Goal: Find specific page/section: Find specific page/section

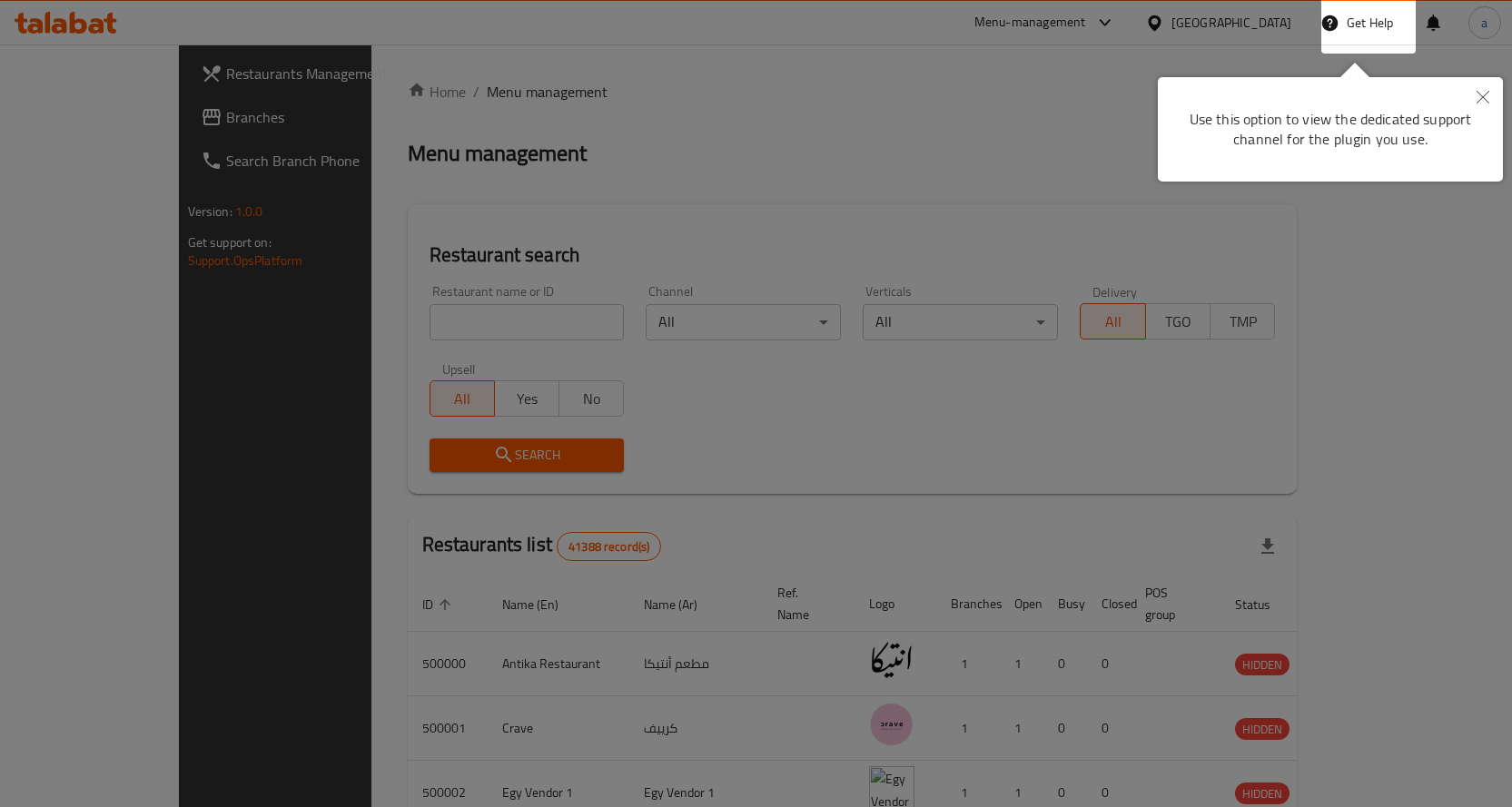
click at [1478, 101] on icon "Close" at bounding box center [1483, 97] width 13 height 13
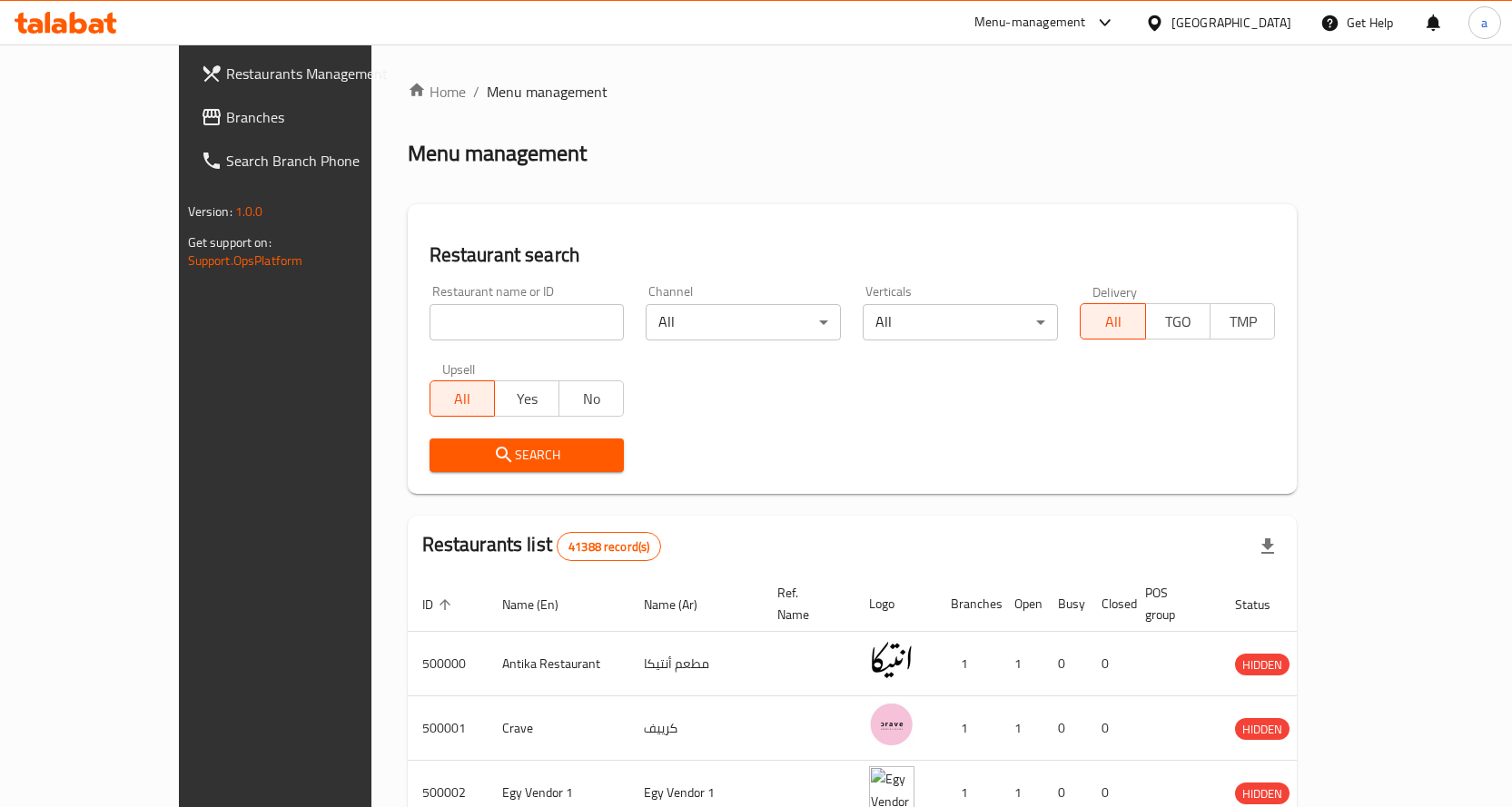
click at [445, 318] on input "search" at bounding box center [527, 322] width 196 height 36
paste input "680761"
type input "680761"
click at [1273, 27] on div "[GEOGRAPHIC_DATA]" at bounding box center [1231, 23] width 120 height 20
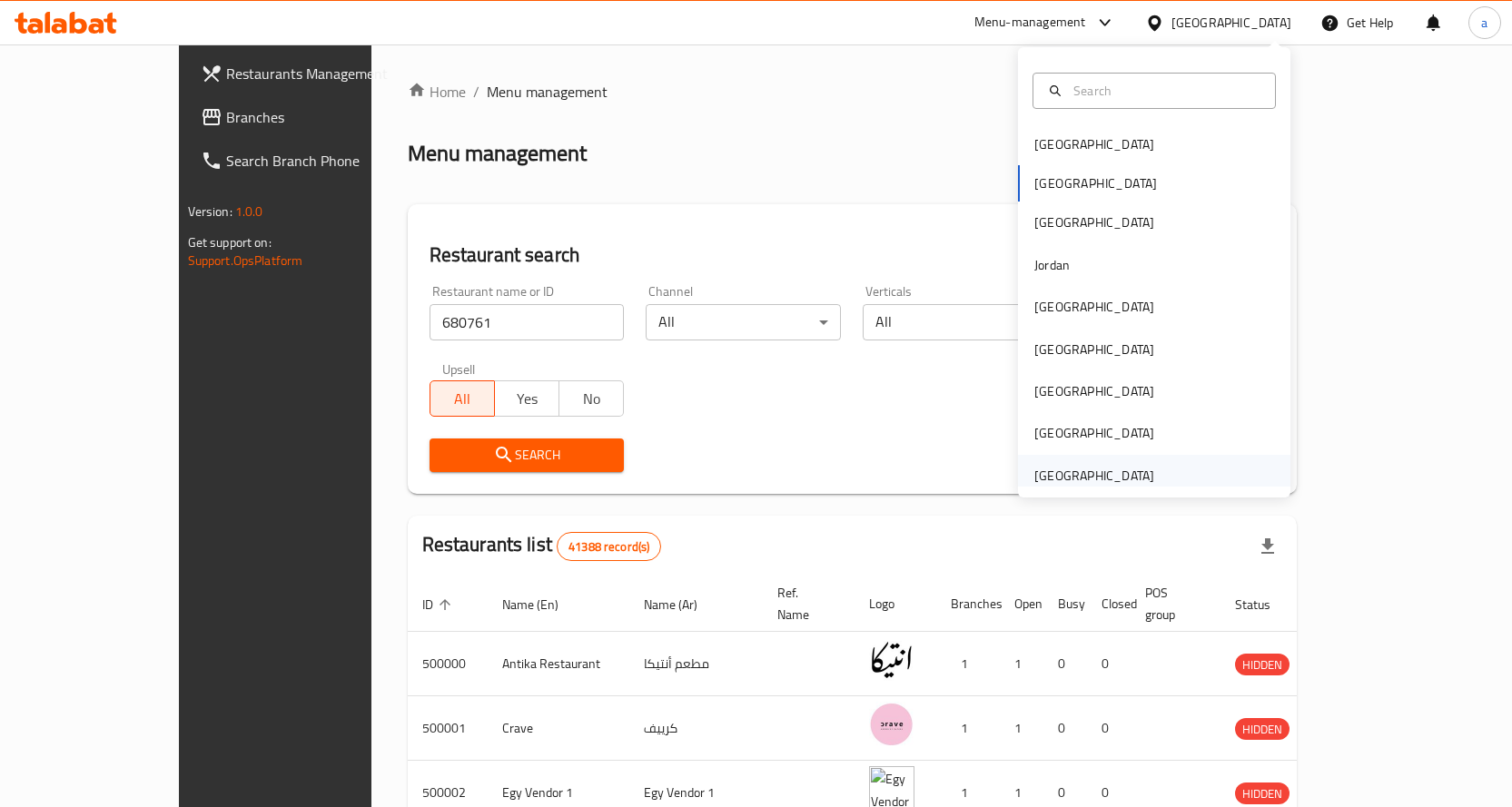
click at [1075, 459] on div "[GEOGRAPHIC_DATA]" at bounding box center [1094, 476] width 149 height 42
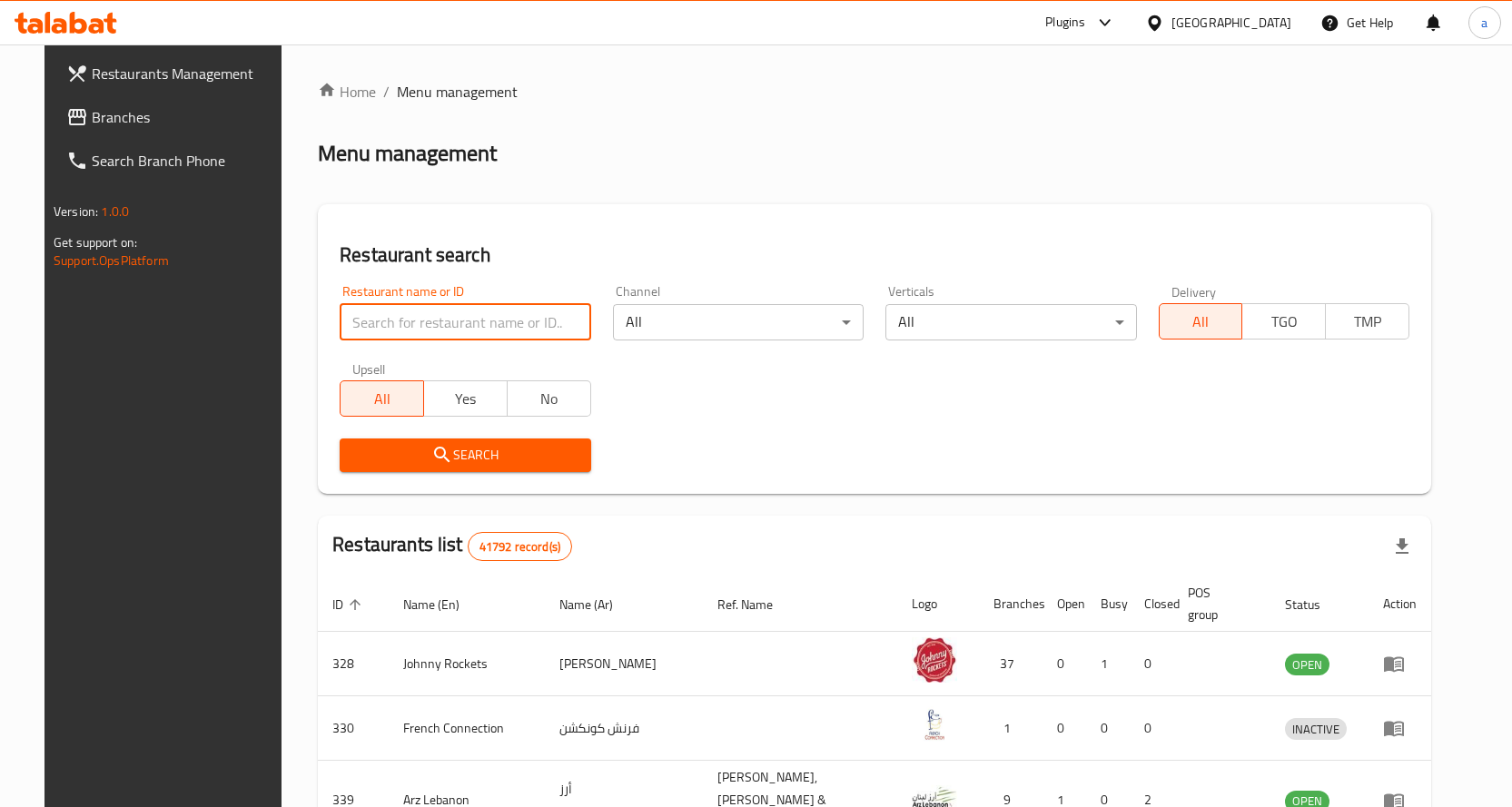
click at [413, 308] on input "search" at bounding box center [464, 322] width 250 height 36
paste input "680761"
type input "680761"
click at [505, 335] on input "680761" at bounding box center [464, 322] width 250 height 36
click button "Search" at bounding box center [464, 455] width 250 height 34
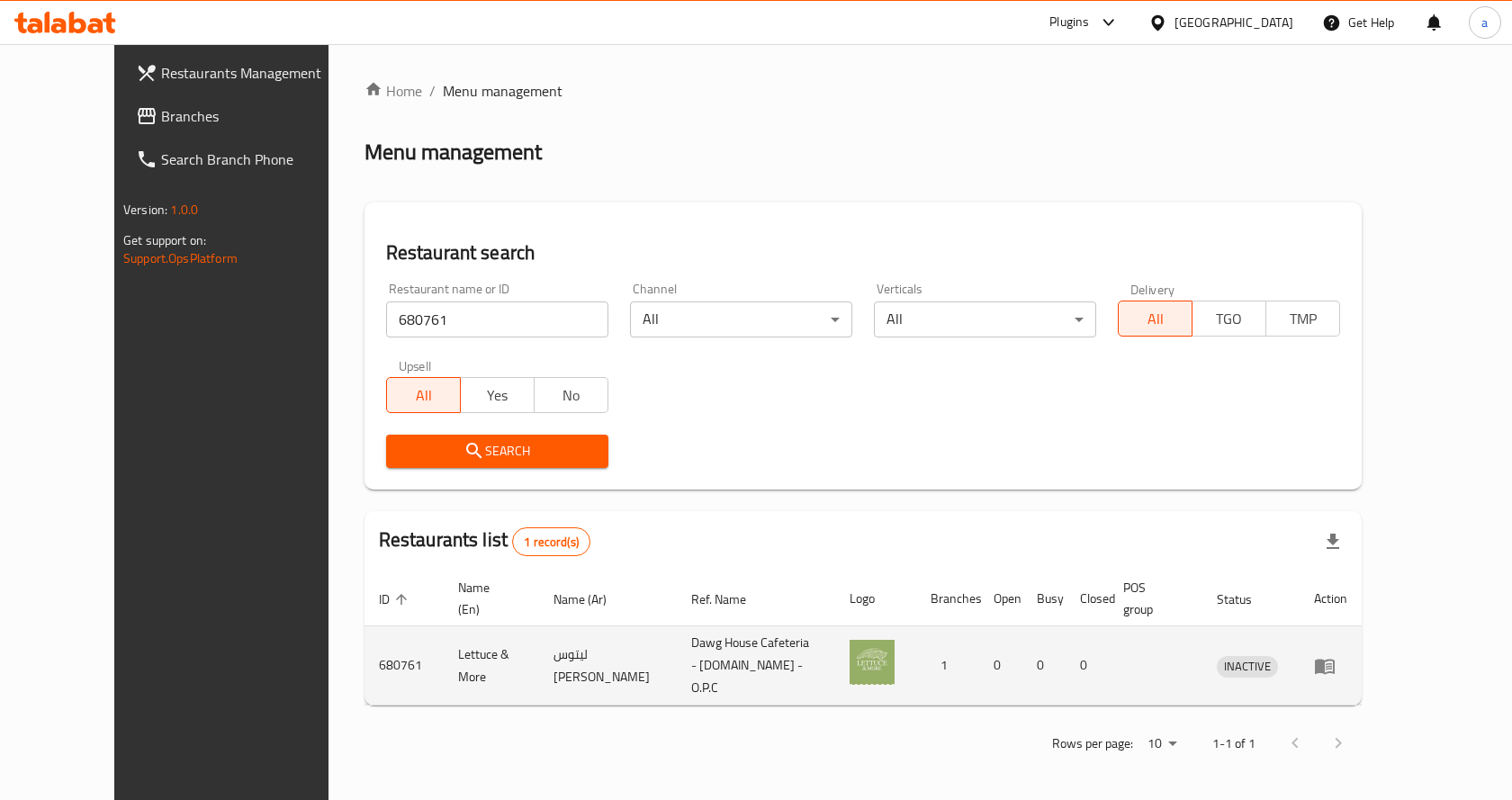
click at [970, 628] on td "1" at bounding box center [948, 667] width 63 height 79
click at [676, 627] on td "Dawg House Cafeteria - [DOMAIN_NAME] - O.P.C" at bounding box center [756, 667] width 159 height 79
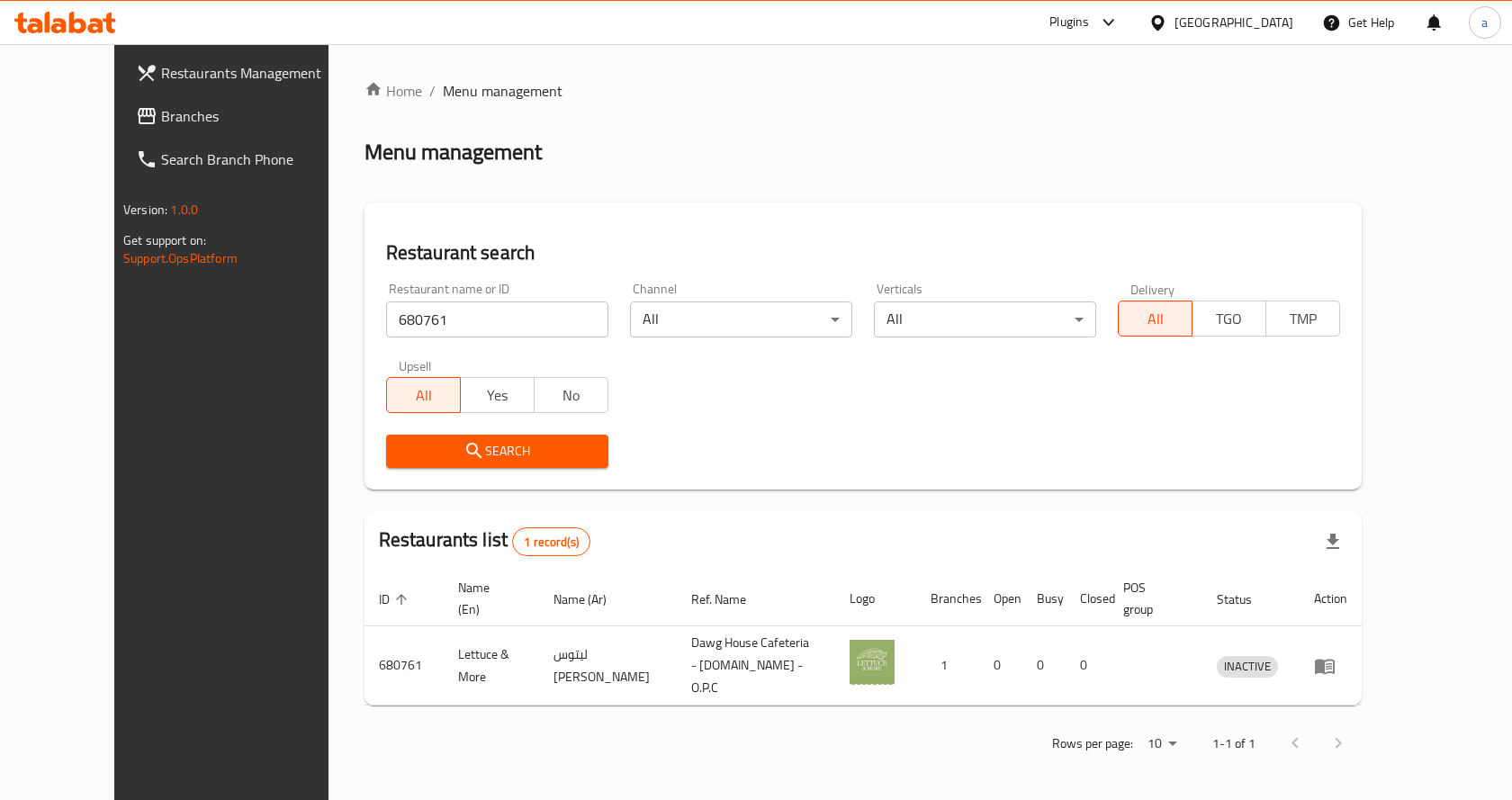
click at [515, 320] on input "680761" at bounding box center [497, 319] width 222 height 36
click at [458, 455] on span "Search" at bounding box center [497, 451] width 194 height 23
click at [455, 447] on span "Search" at bounding box center [497, 451] width 194 height 23
click at [447, 435] on button "Search" at bounding box center [497, 451] width 222 height 33
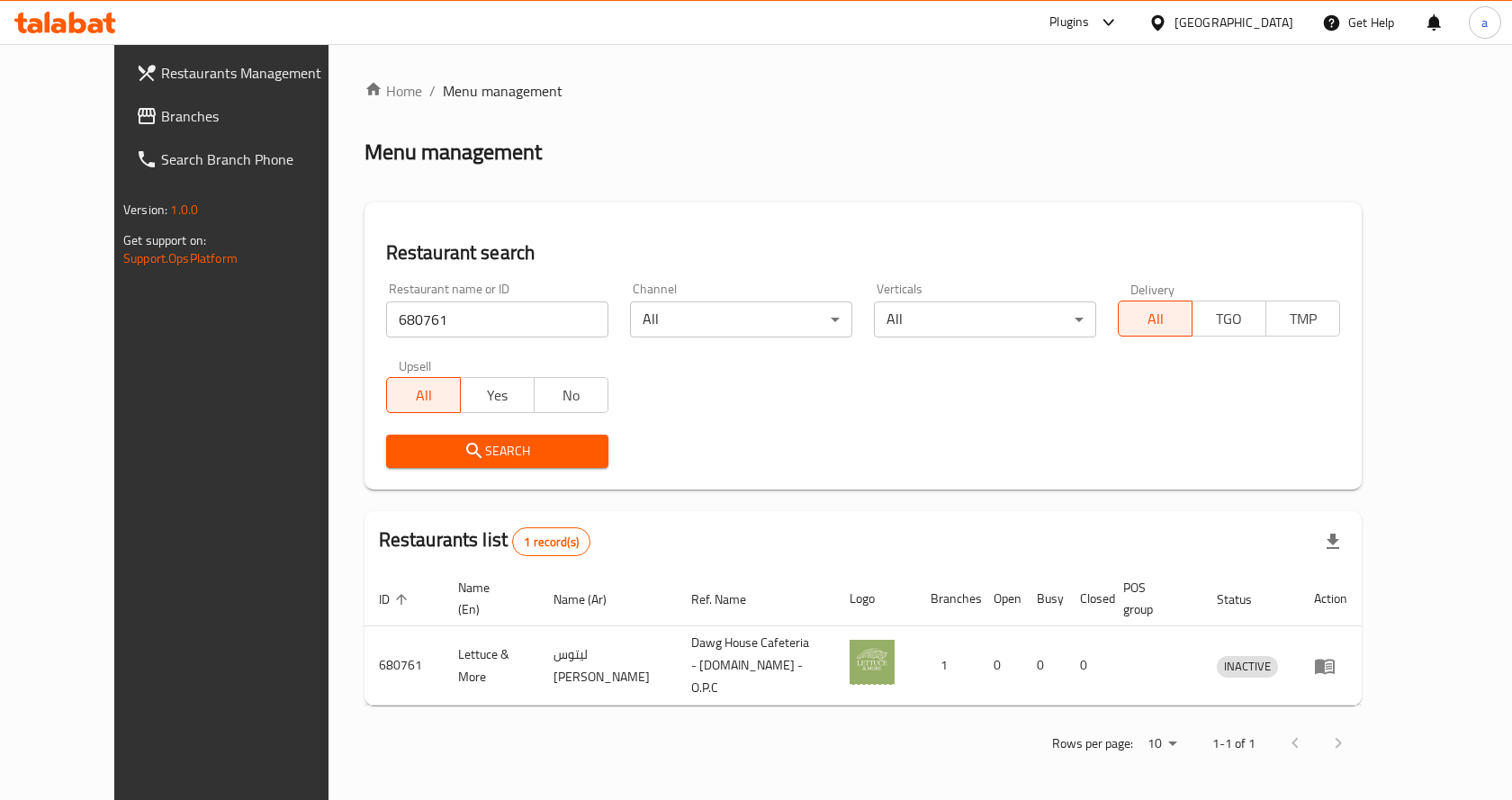
click at [436, 341] on div "Restaurant name or ID 680761 Restaurant name or ID" at bounding box center [497, 309] width 243 height 77
click at [429, 320] on input "680761" at bounding box center [497, 319] width 222 height 36
paste input "680761"
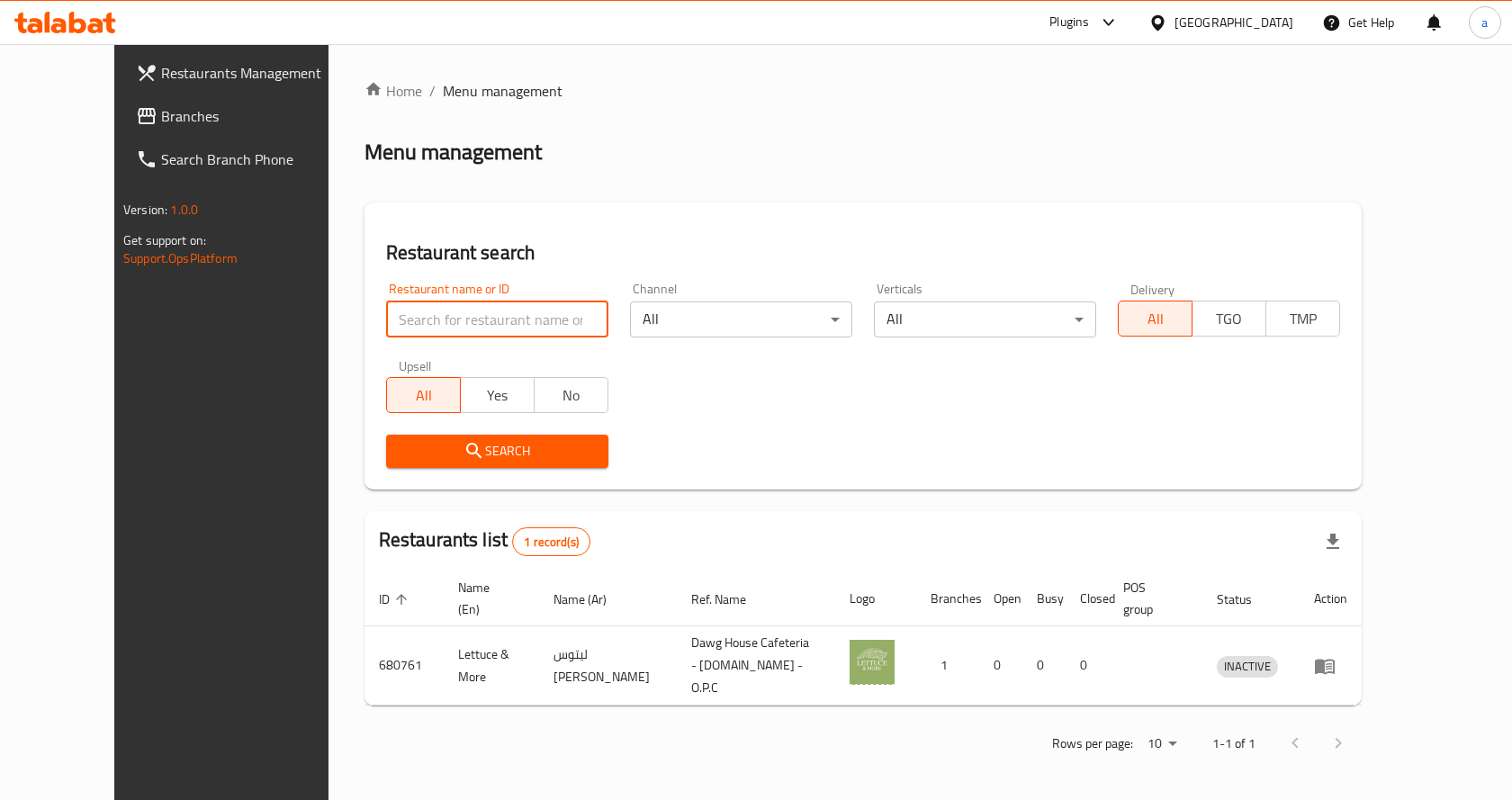
type input "680761"
click at [474, 463] on button "Search" at bounding box center [497, 451] width 222 height 33
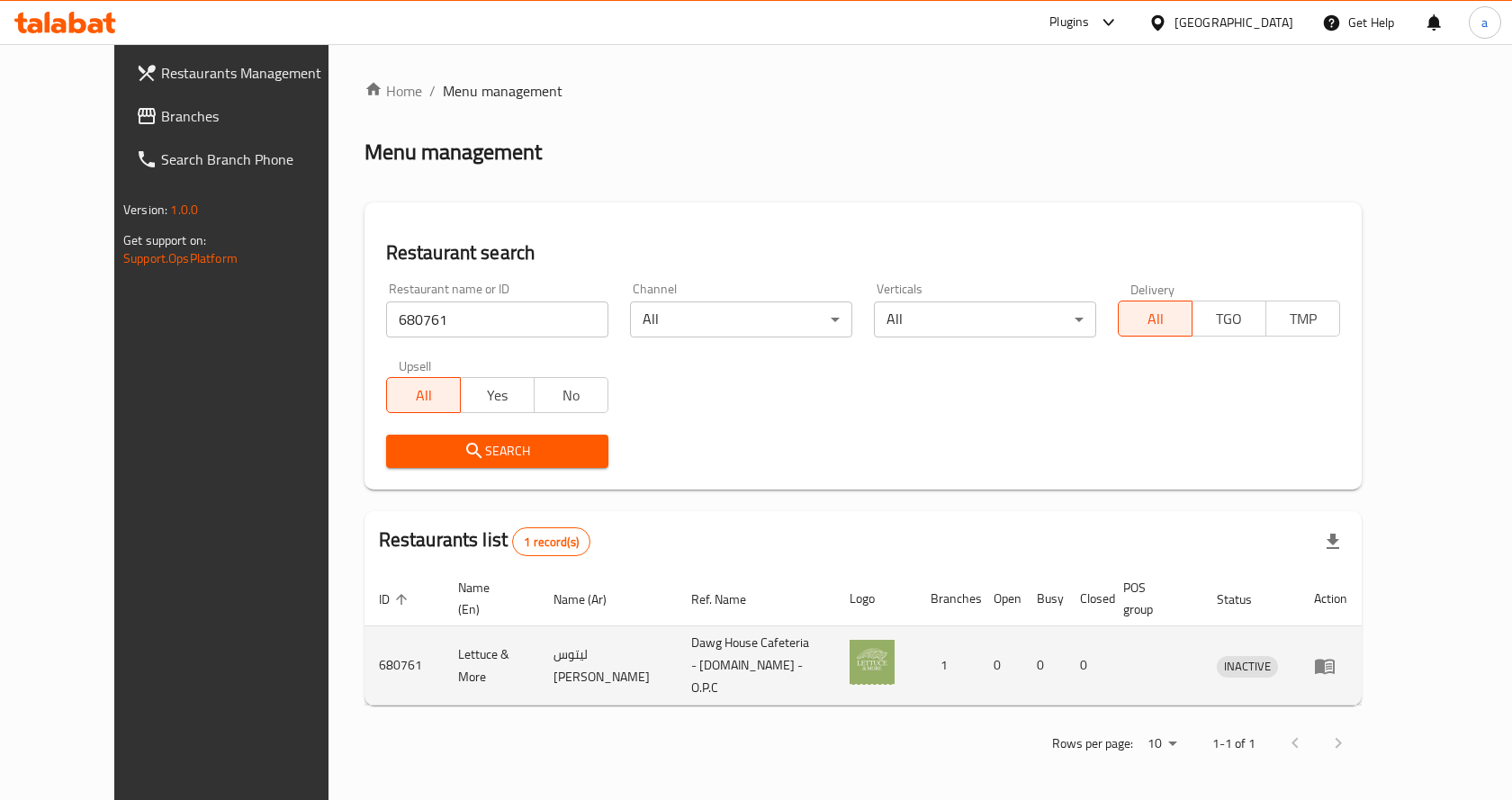
click at [1187, 638] on td "enhanced table" at bounding box center [1155, 667] width 94 height 79
click at [1347, 656] on link "enhanced table" at bounding box center [1330, 667] width 33 height 22
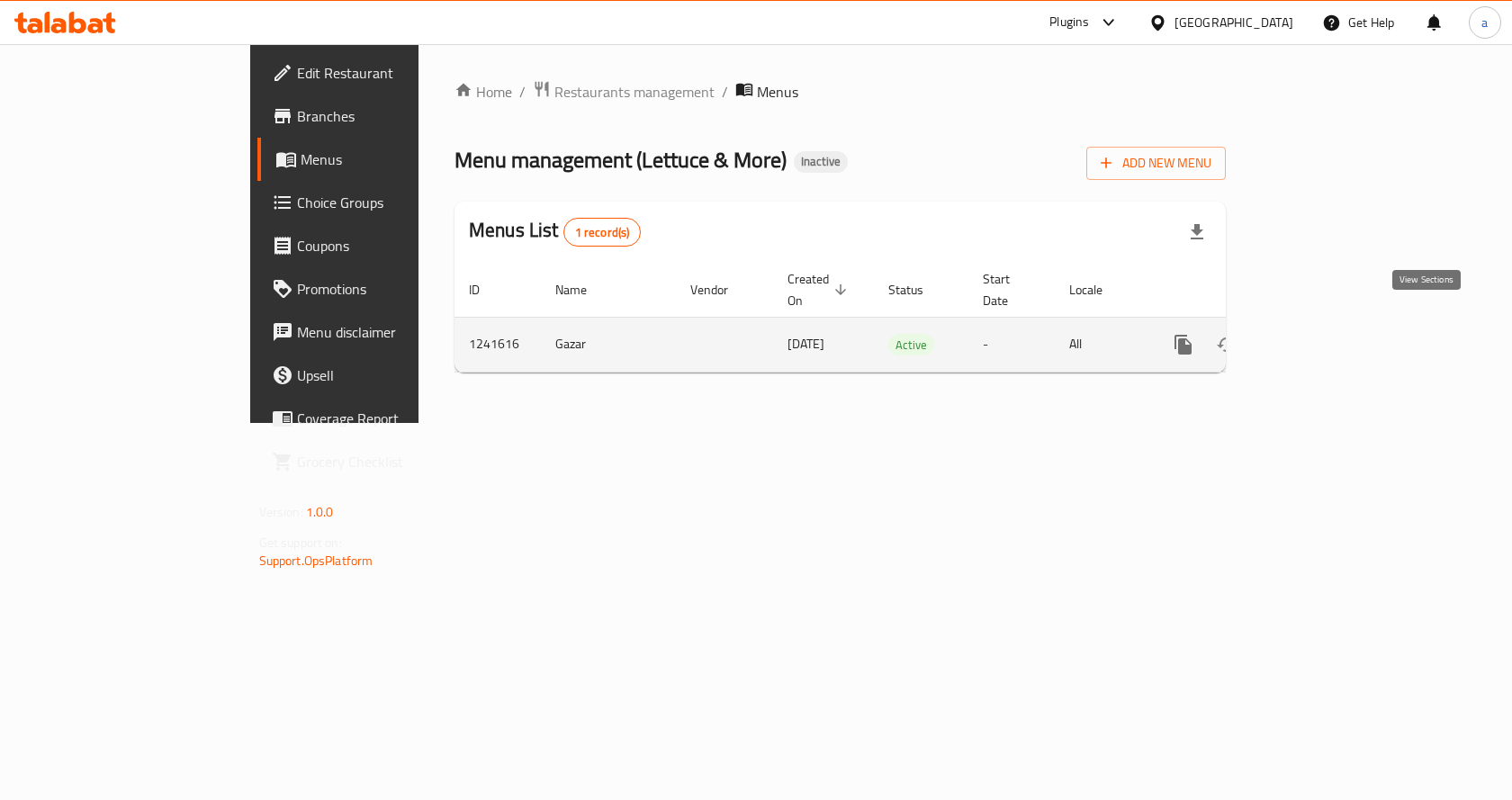
click at [1324, 334] on icon "enhanced table" at bounding box center [1313, 345] width 22 height 22
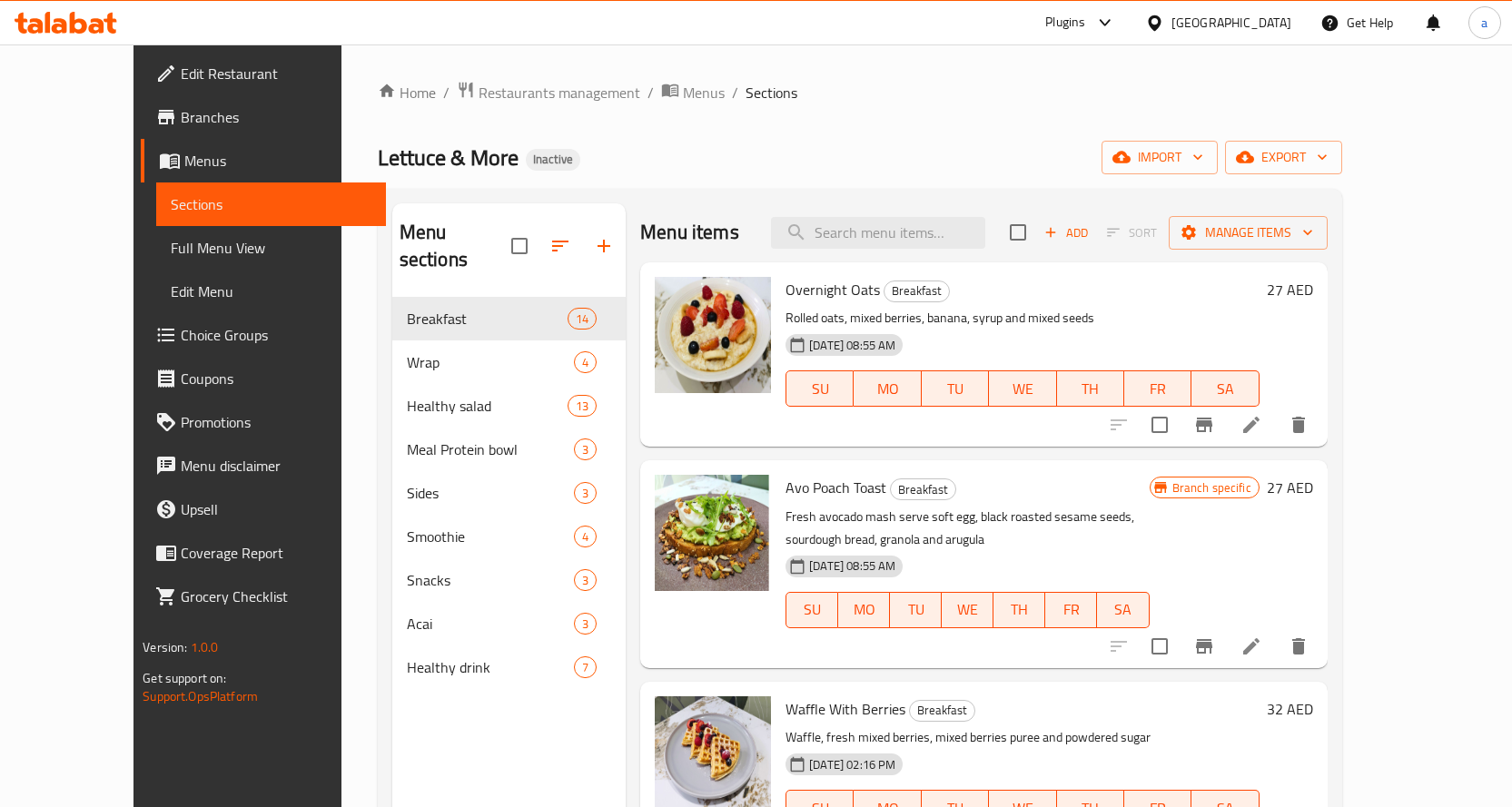
click at [171, 199] on span "Sections" at bounding box center [271, 205] width 201 height 22
click at [181, 106] on span "Branches" at bounding box center [277, 117] width 191 height 22
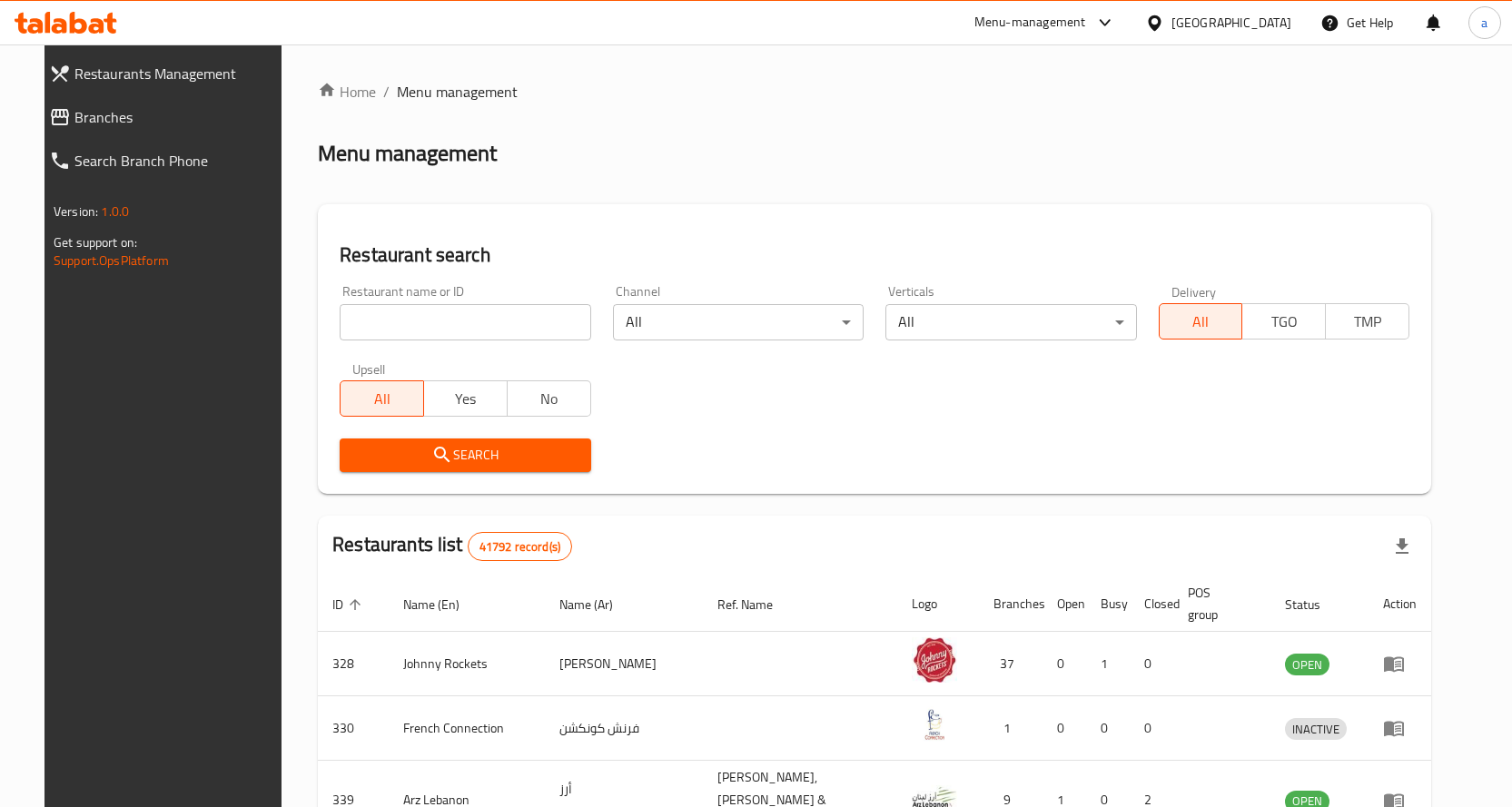
click at [1276, 33] on div "[GEOGRAPHIC_DATA]" at bounding box center [1231, 23] width 120 height 20
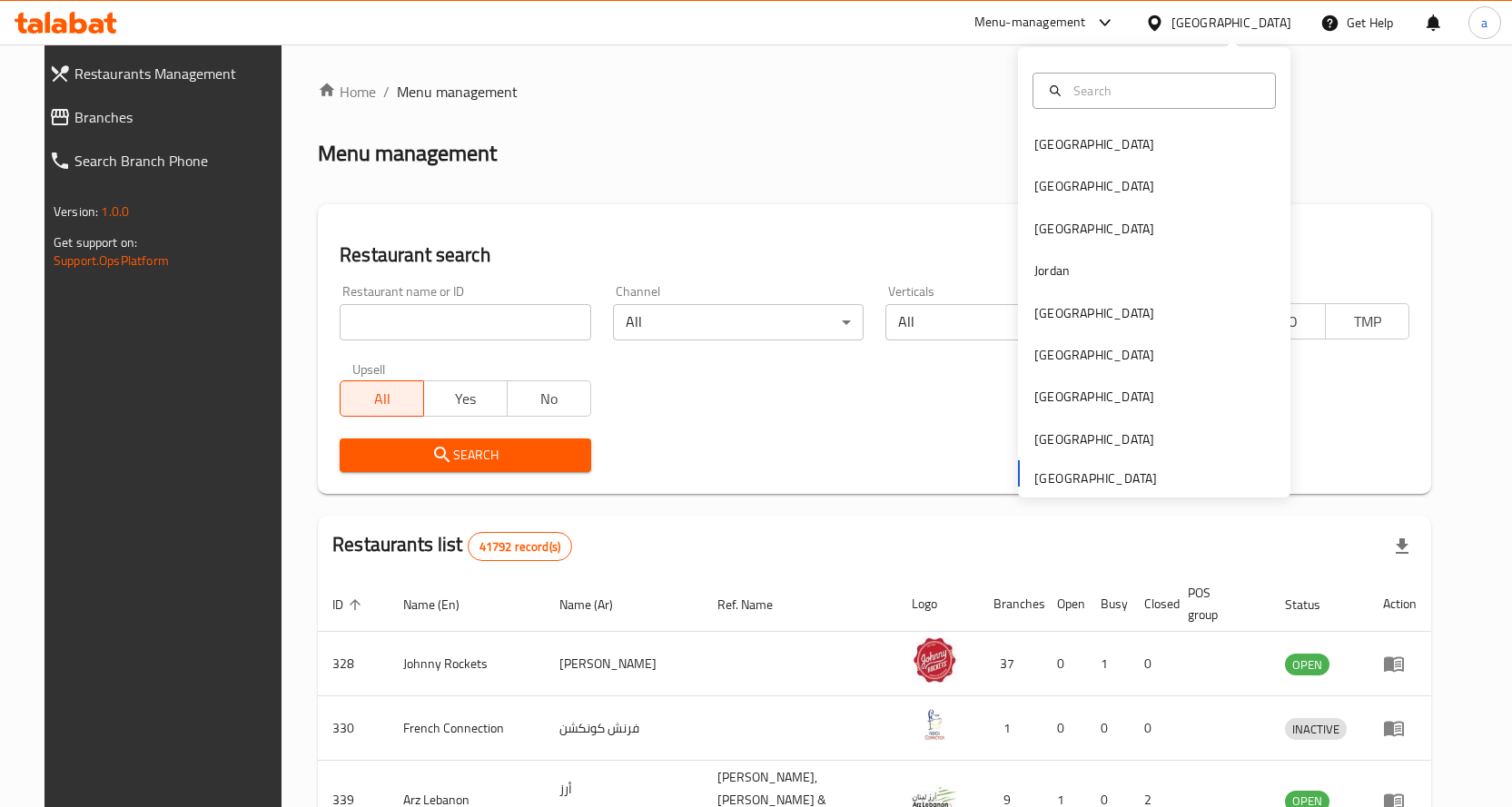
click at [876, 116] on div "Home / Menu management Menu management Restaurant search Restaurant name or ID …" at bounding box center [874, 688] width 1114 height 1214
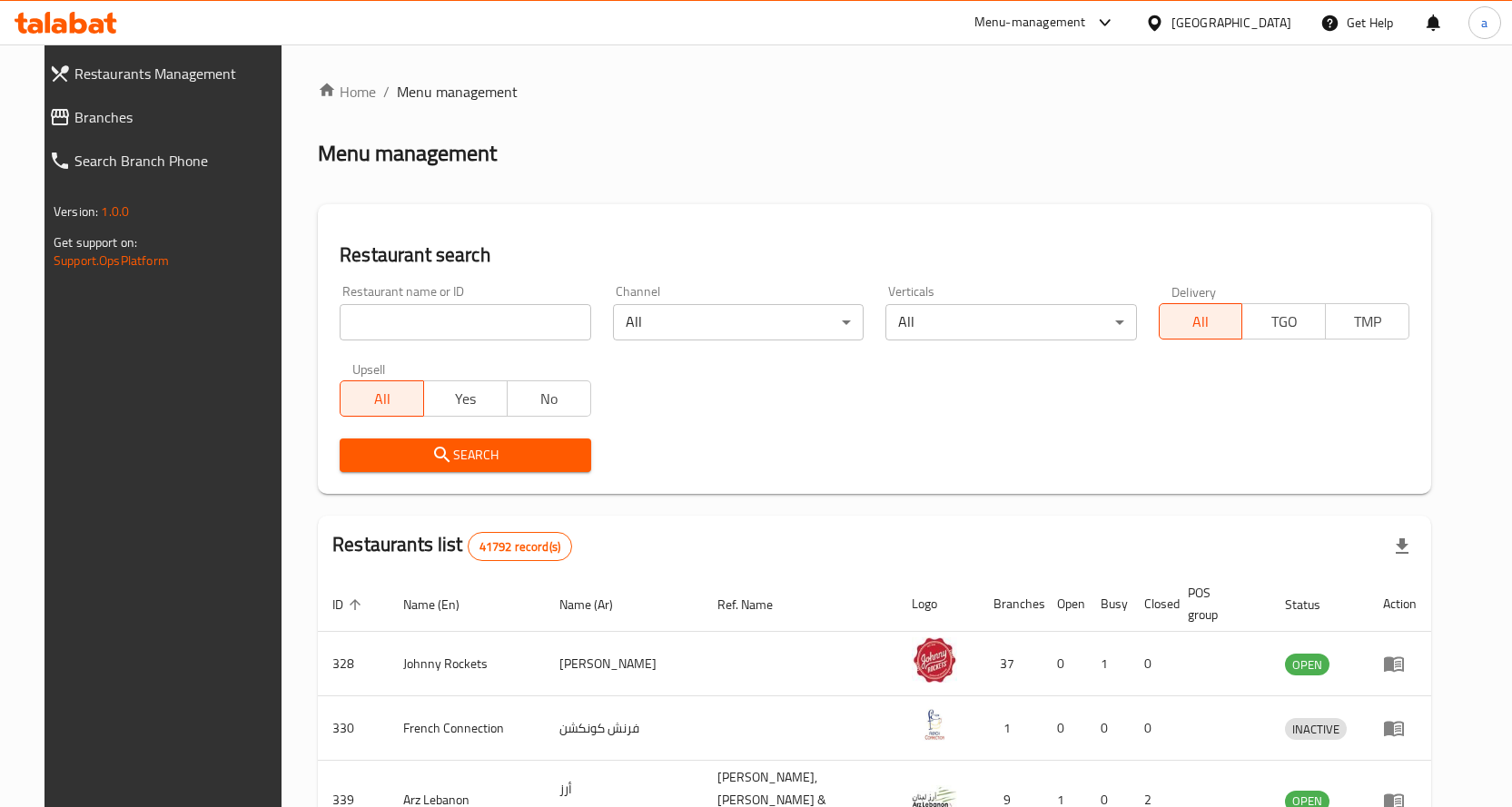
click at [92, 115] on span "Branches" at bounding box center [178, 117] width 208 height 22
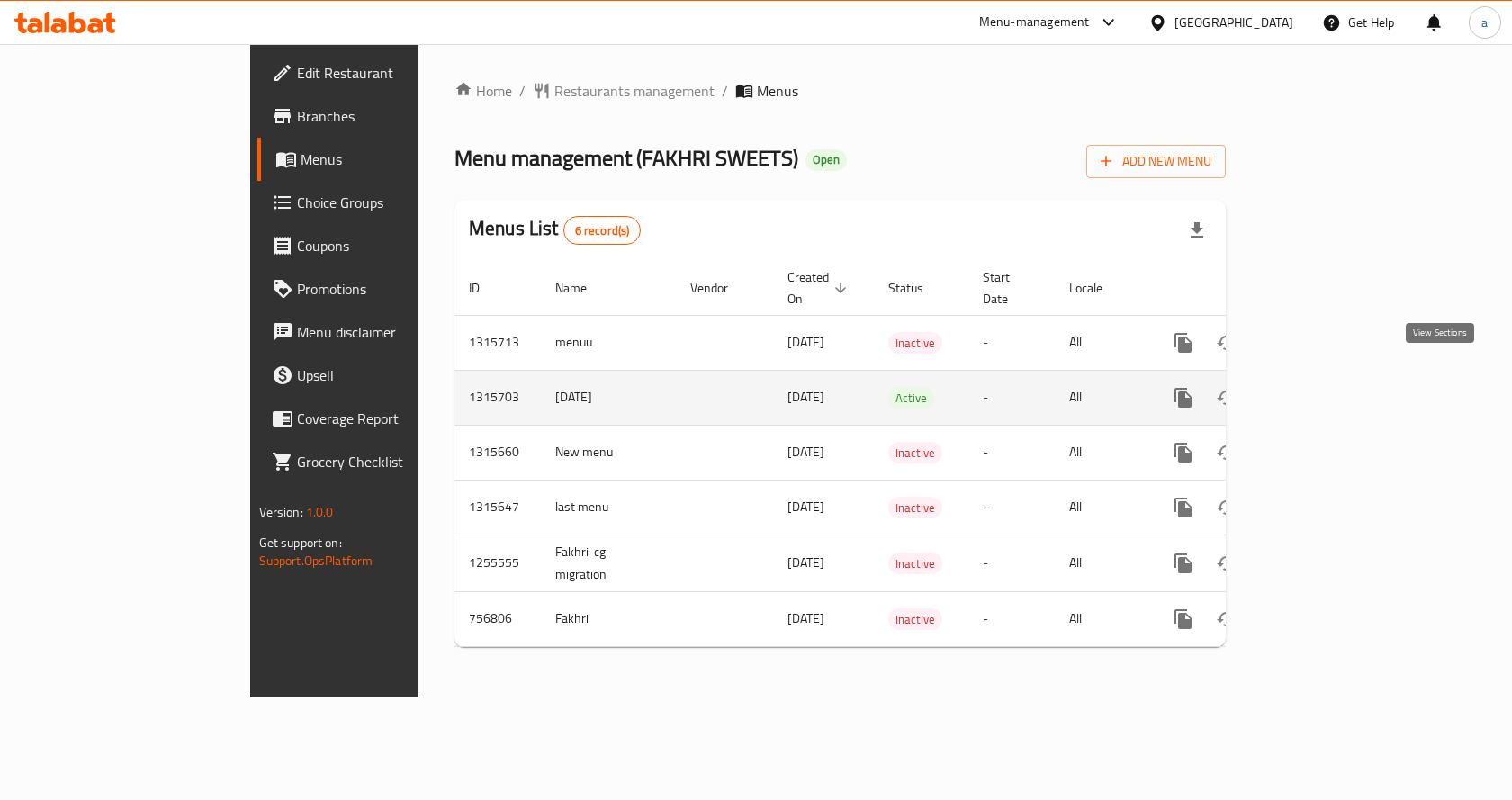
click at [1321, 390] on icon "enhanced table" at bounding box center [1313, 398] width 16 height 16
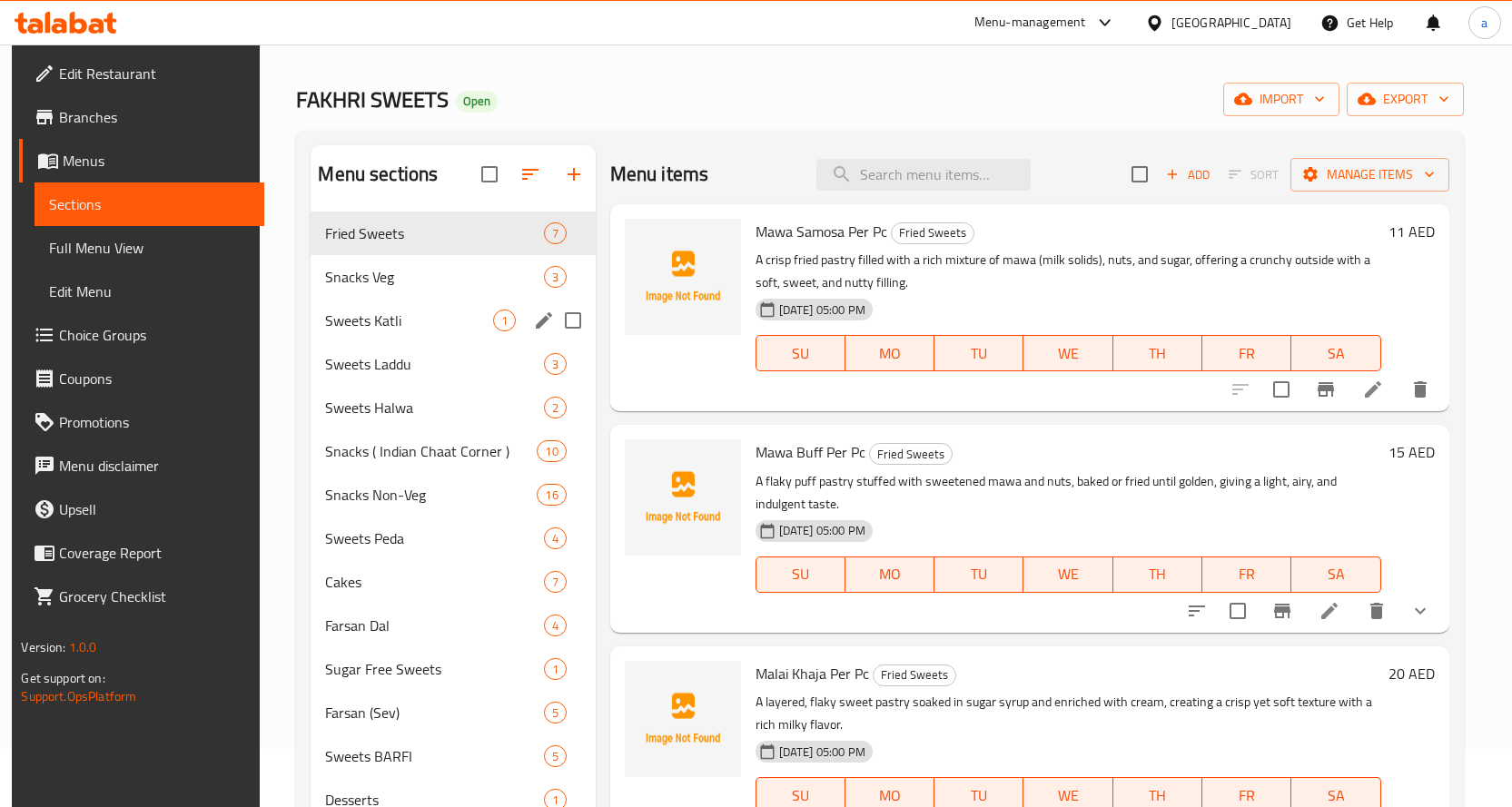
scroll to position [91, 0]
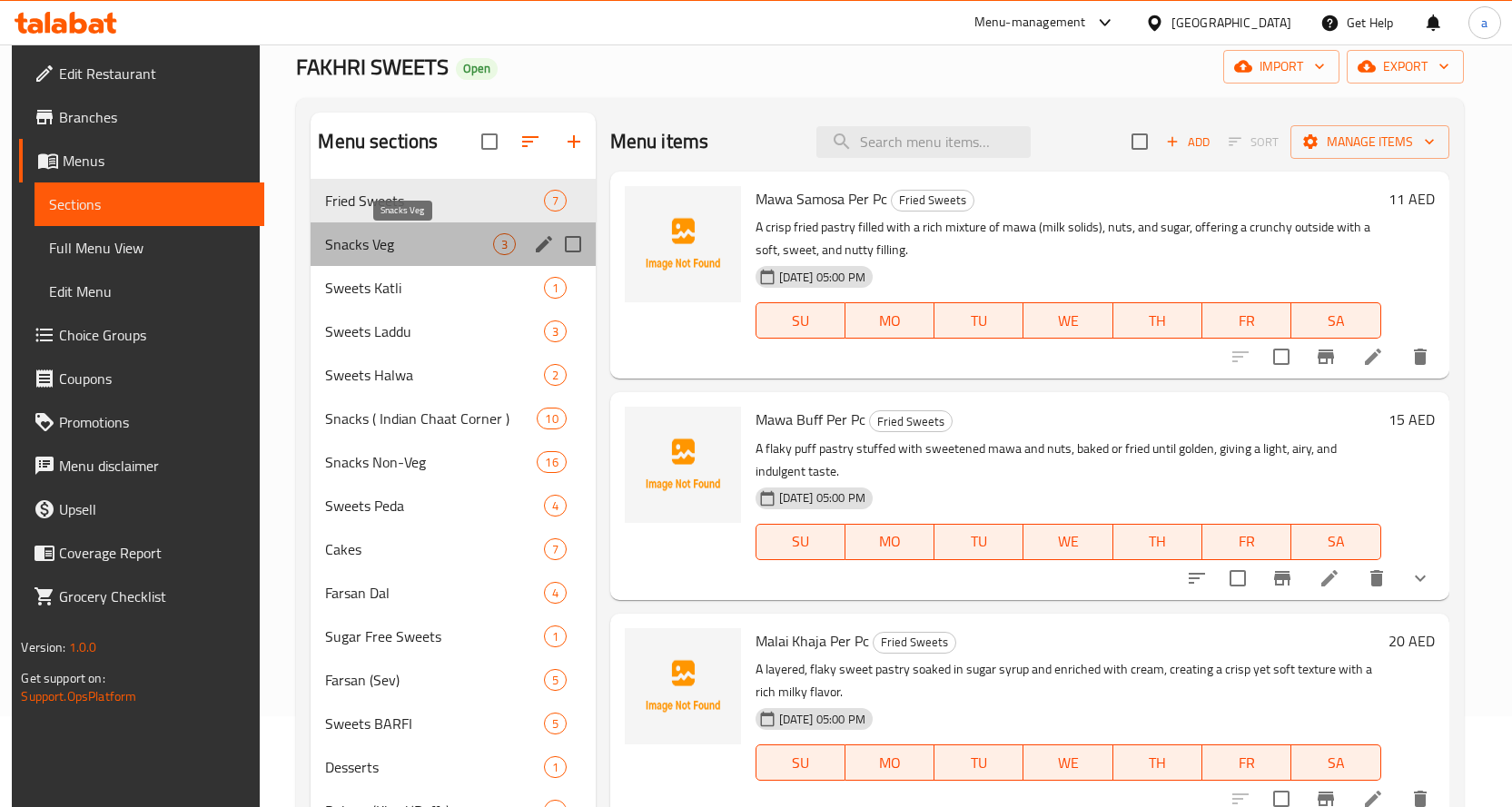
click at [379, 241] on span "Snacks Veg" at bounding box center [408, 244] width 167 height 22
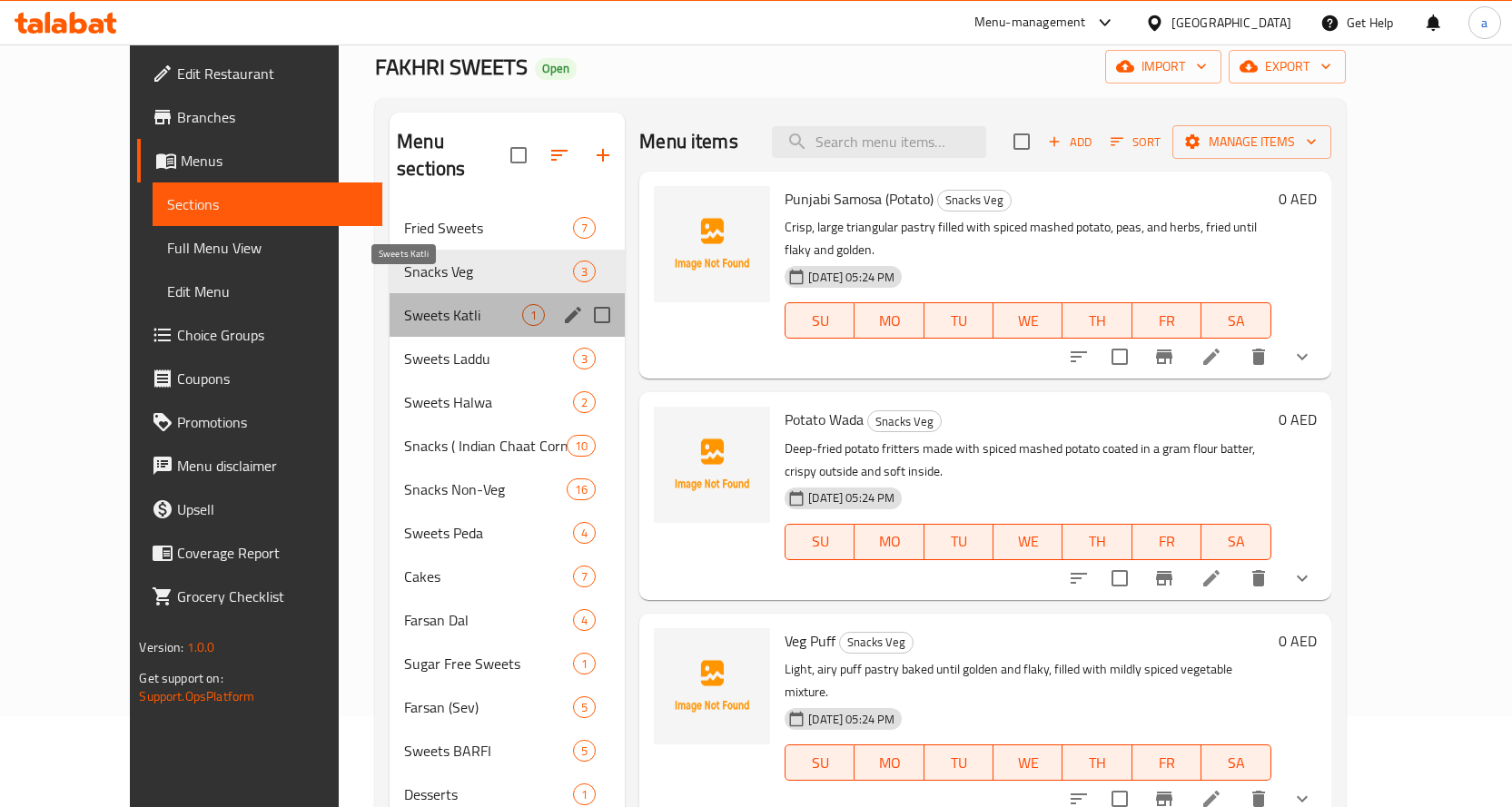
click at [404, 304] on span "Sweets Katli" at bounding box center [463, 315] width 118 height 22
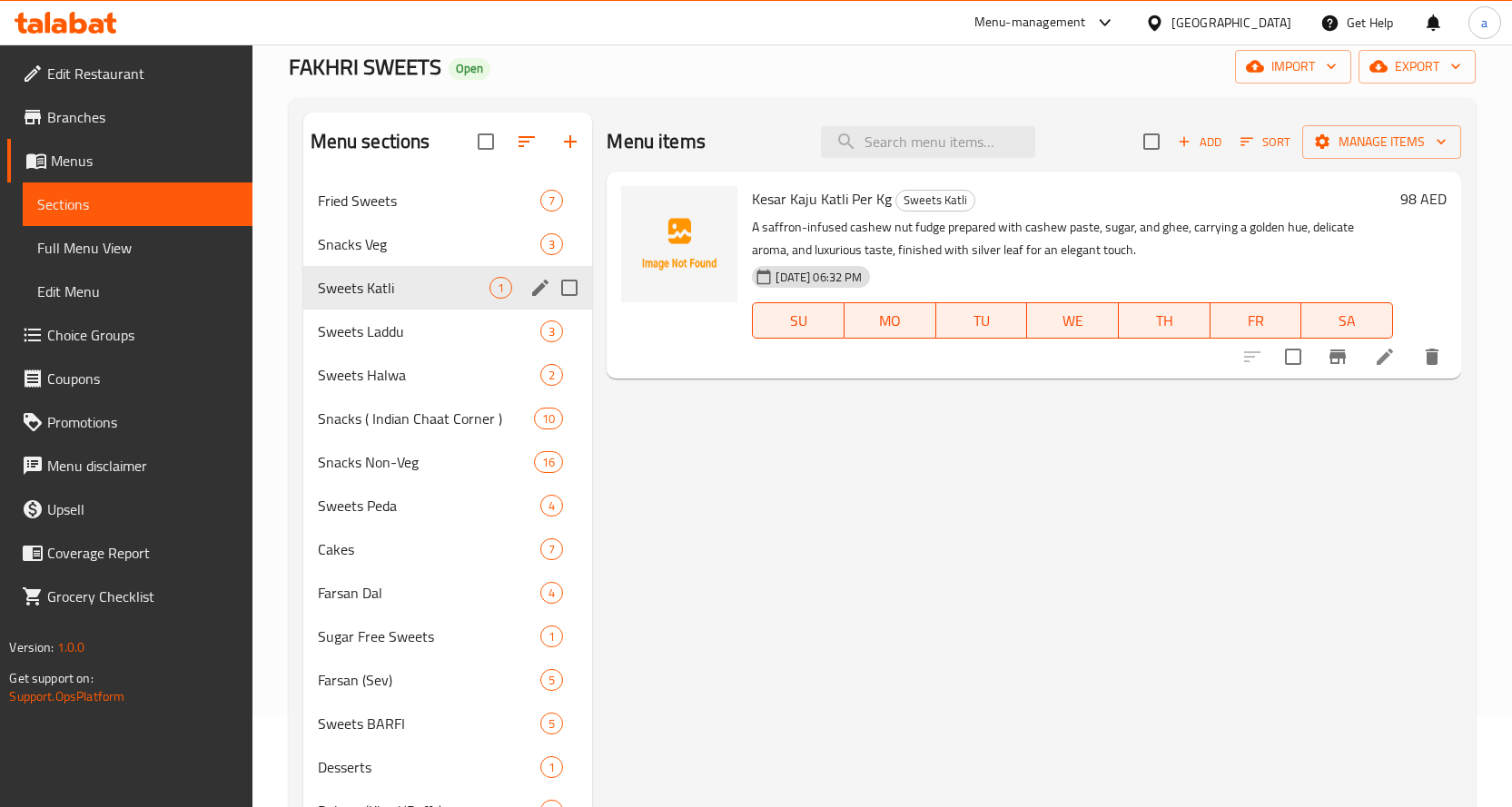
click at [370, 315] on div "Sweets Laddu 3" at bounding box center [448, 331] width 289 height 44
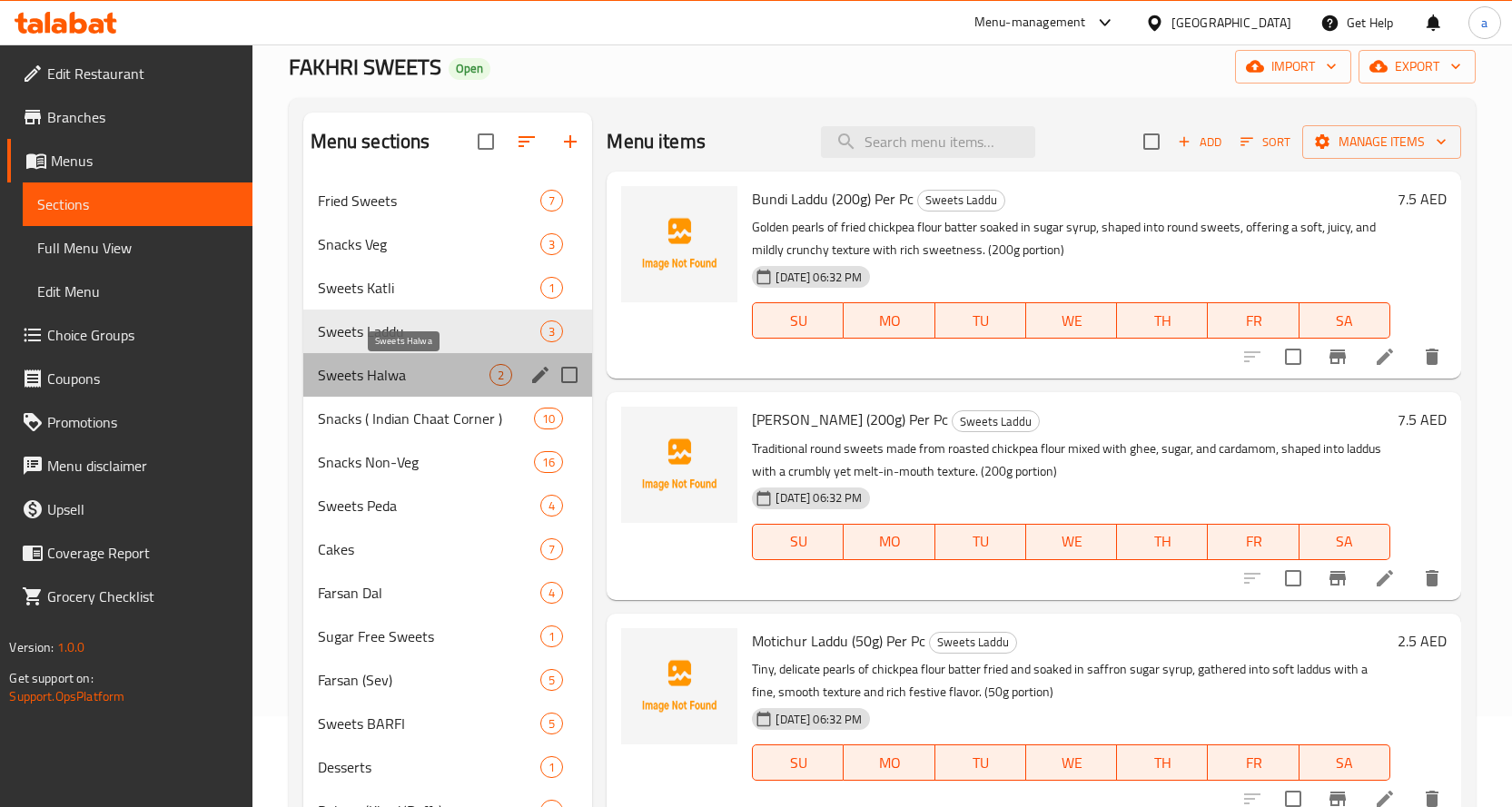
click at [374, 368] on span "Sweets Halwa" at bounding box center [404, 375] width 173 height 22
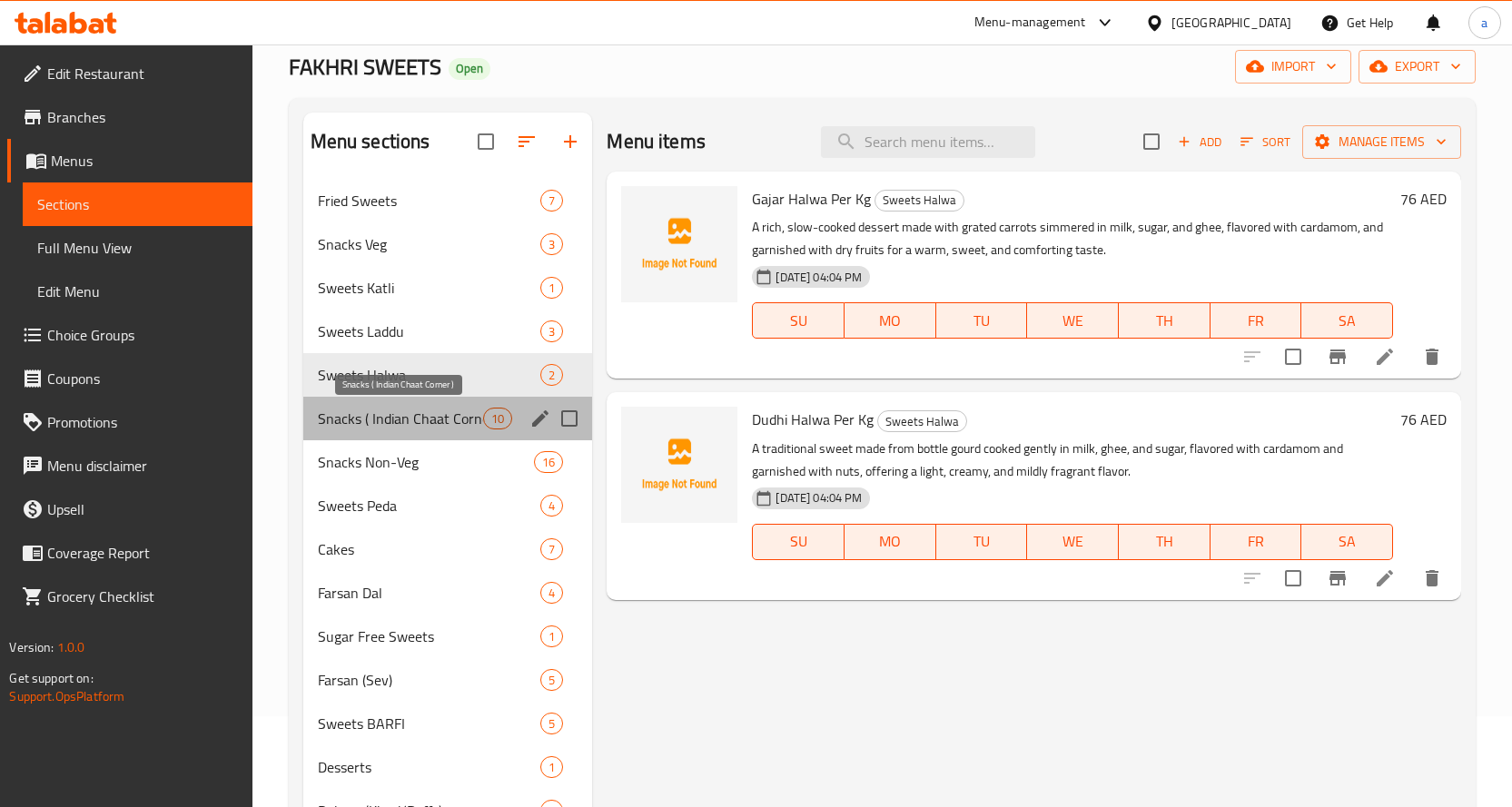
click at [377, 409] on span "Snacks ( Indian Chaat Corner )" at bounding box center [400, 419] width 166 height 22
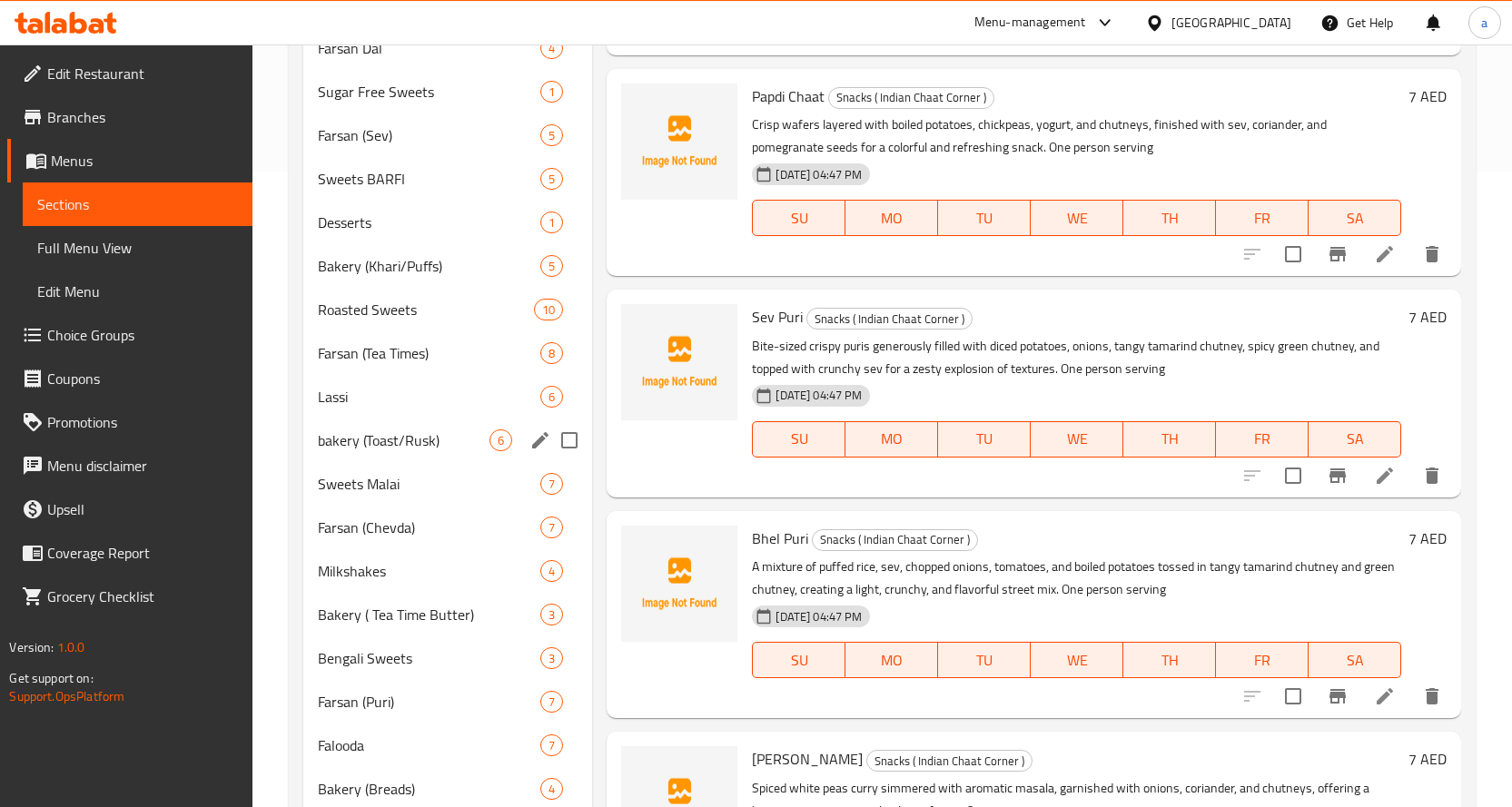
scroll to position [828, 0]
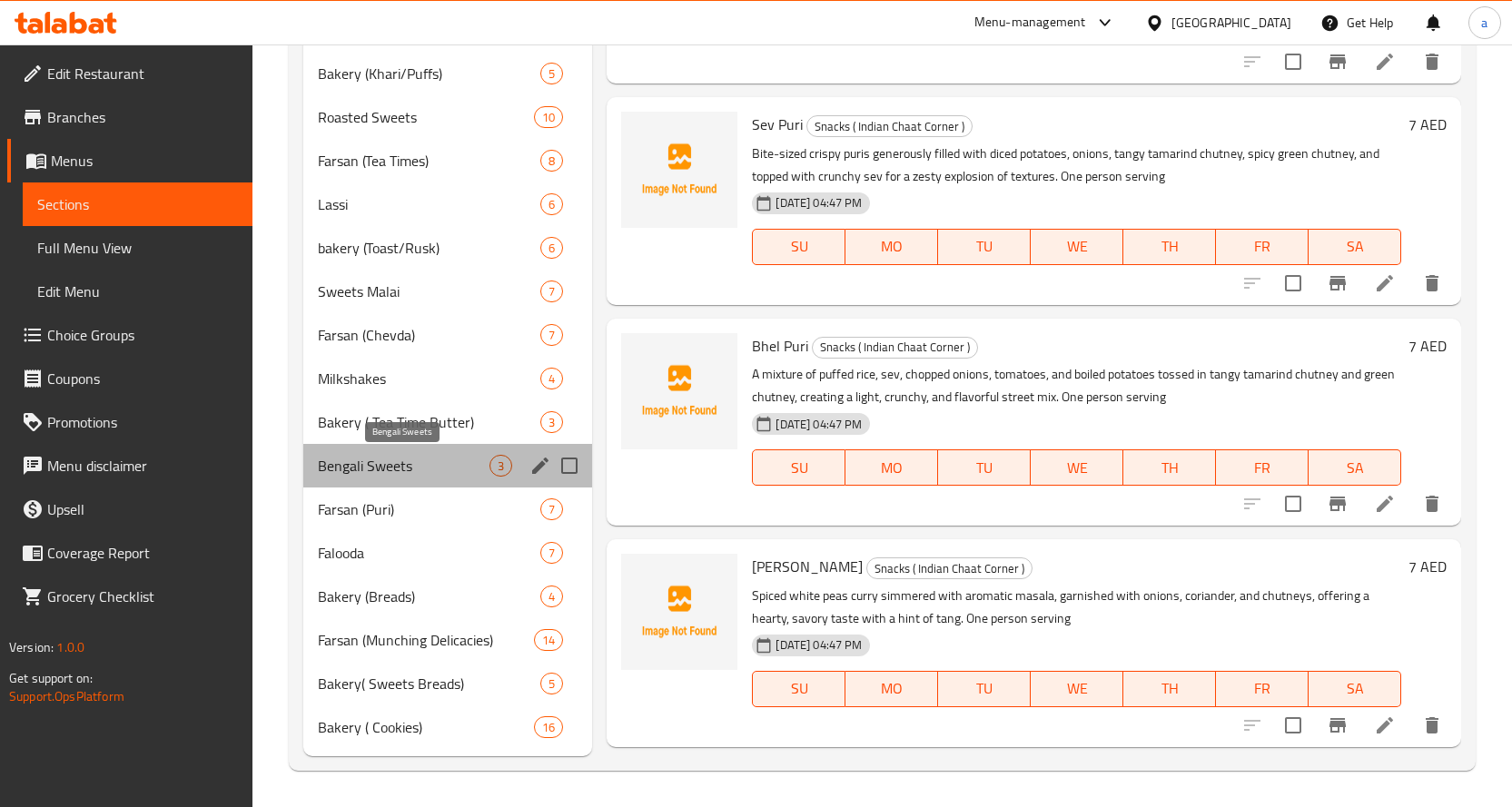
click at [362, 469] on span "Bengali Sweets" at bounding box center [404, 466] width 173 height 22
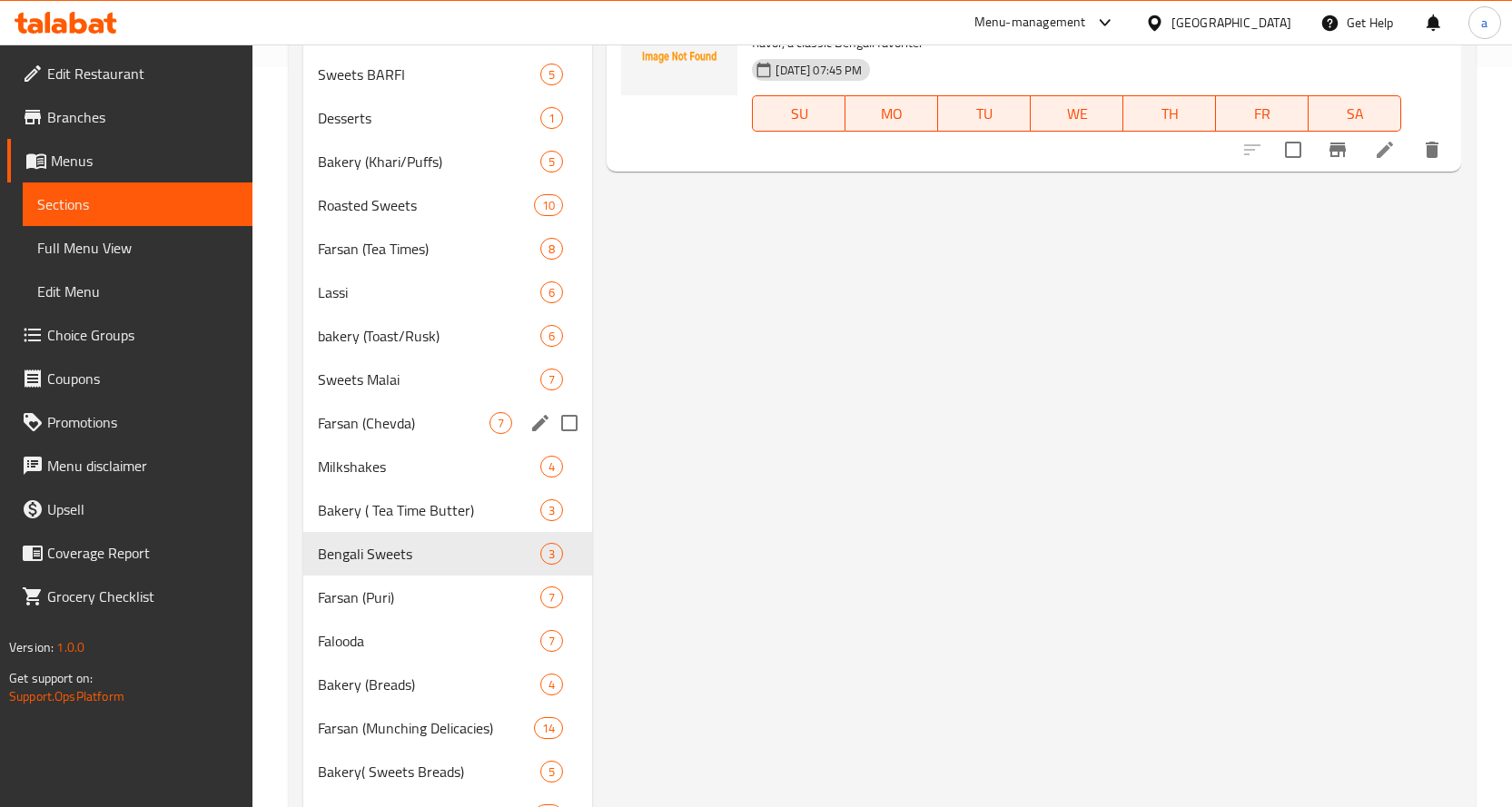
scroll to position [828, 0]
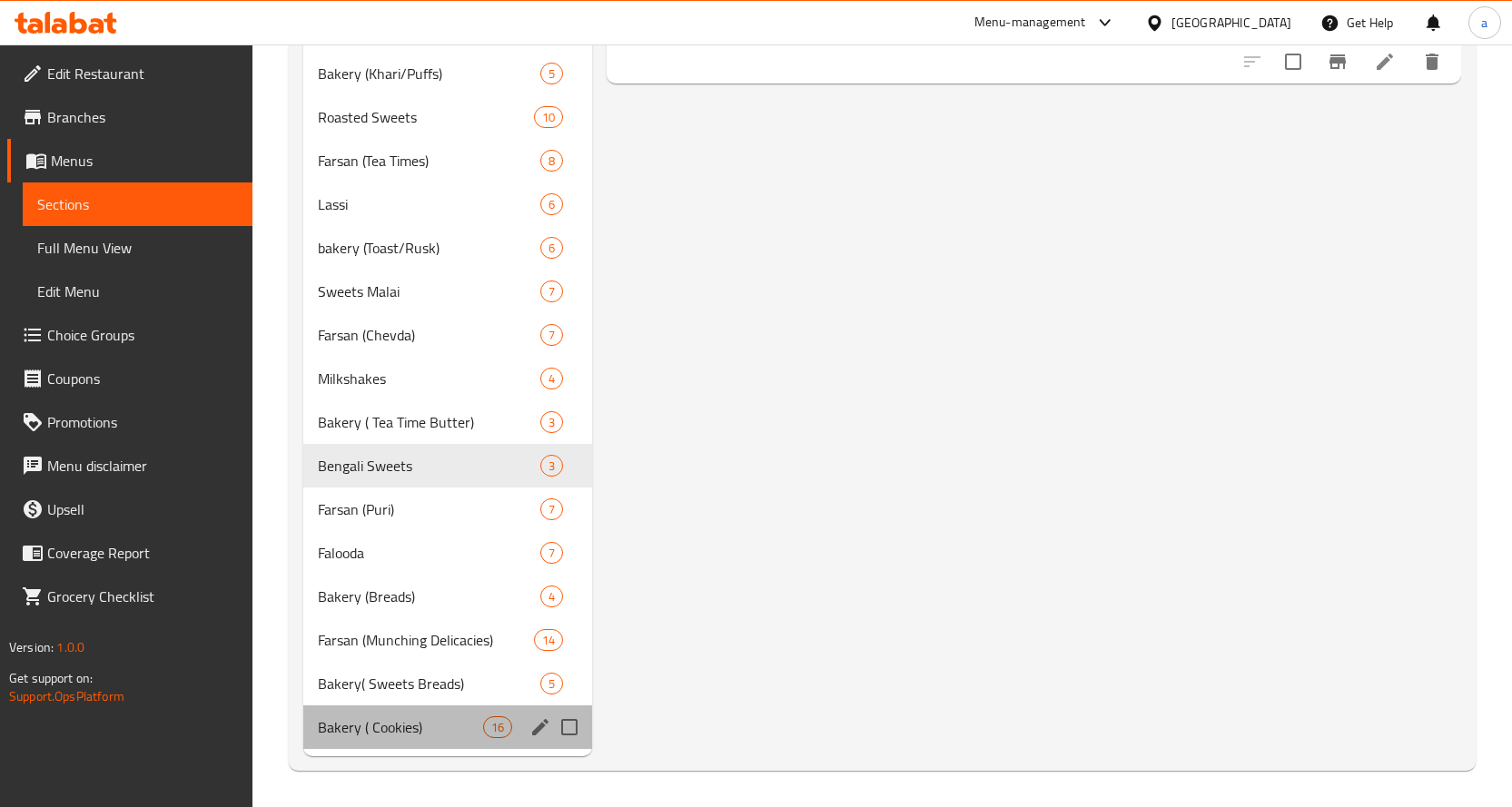
click at [343, 708] on div "Bakery ( Cookies) 16" at bounding box center [448, 727] width 289 height 44
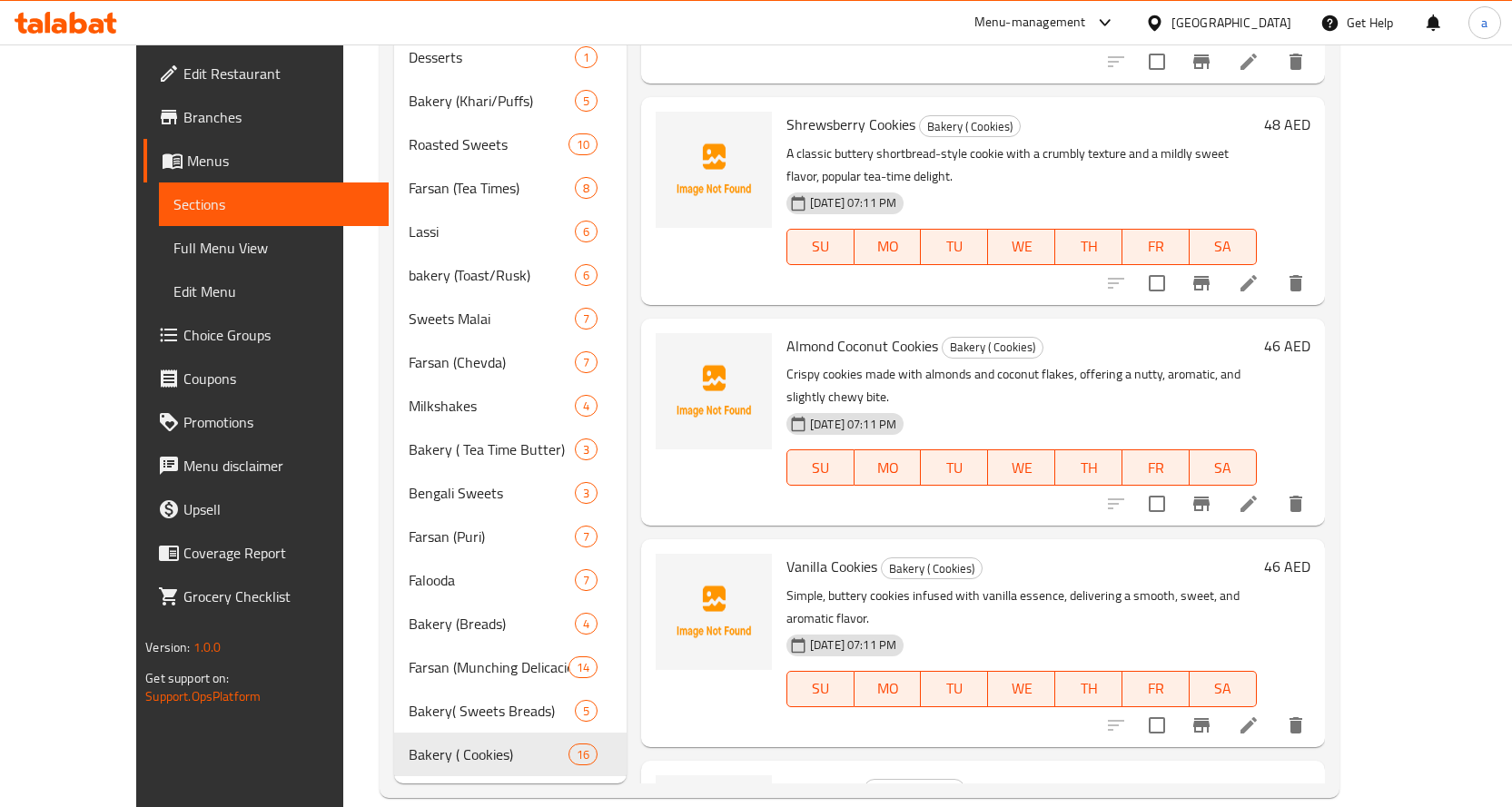
click at [34, 35] on div at bounding box center [66, 23] width 132 height 36
click at [34, 31] on icon at bounding box center [35, 25] width 15 height 15
